Goal: Task Accomplishment & Management: Manage account settings

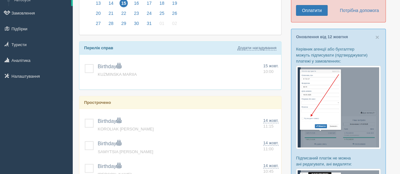
scroll to position [113, 0]
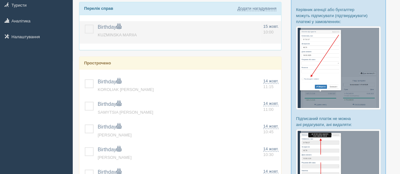
click at [85, 25] on label at bounding box center [85, 25] width 0 height 0
click at [0, 0] on input "checkbox" at bounding box center [0, 0] width 0 height 0
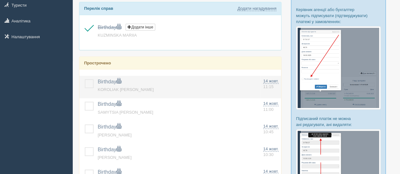
click at [85, 79] on label at bounding box center [85, 79] width 0 height 0
click at [0, 0] on input "checkbox" at bounding box center [0, 0] width 0 height 0
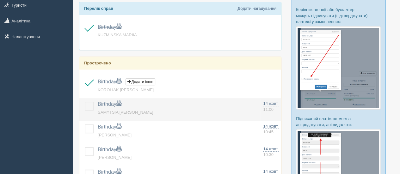
click at [85, 102] on label at bounding box center [85, 102] width 0 height 0
click at [0, 0] on input "checkbox" at bounding box center [0, 0] width 0 height 0
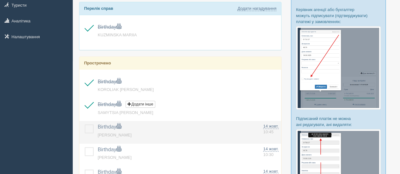
click at [88, 122] on td at bounding box center [87, 132] width 16 height 23
click at [85, 125] on label at bounding box center [85, 125] width 0 height 0
click at [0, 0] on input "checkbox" at bounding box center [0, 0] width 0 height 0
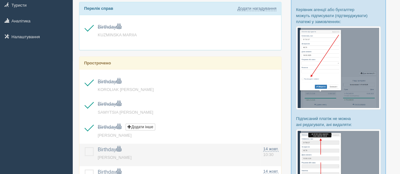
click at [85, 147] on label at bounding box center [85, 147] width 0 height 0
click at [0, 0] on input "checkbox" at bounding box center [0, 0] width 0 height 0
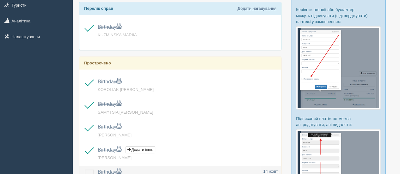
click at [85, 170] on label at bounding box center [85, 170] width 0 height 0
click at [0, 0] on input "checkbox" at bounding box center [0, 0] width 0 height 0
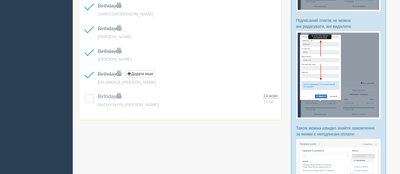
scroll to position [212, 0]
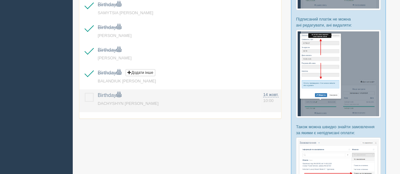
click at [85, 93] on label at bounding box center [85, 93] width 0 height 0
click at [0, 0] on input "checkbox" at bounding box center [0, 0] width 0 height 0
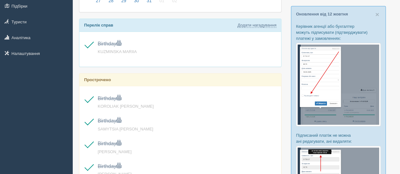
scroll to position [0, 0]
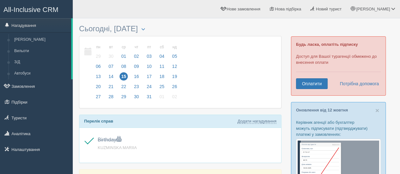
click at [33, 4] on link "All-Inclusive CRM" at bounding box center [36, 8] width 72 height 17
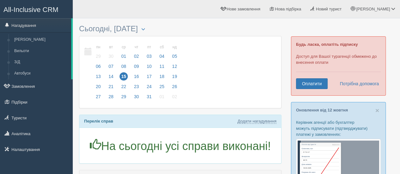
click at [34, 9] on span "All-Inclusive CRM" at bounding box center [30, 10] width 55 height 8
